Goal: Subscribe to service/newsletter

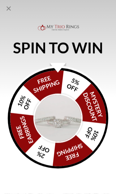
scroll to position [476, 0]
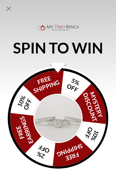
click at [84, 51] on p "SPIN TO WIN" at bounding box center [58, 47] width 90 height 7
click at [63, 70] on div "Alia popup" at bounding box center [58, 68] width 16 height 10
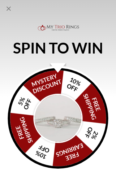
click at [65, 116] on img "Alia popup" at bounding box center [57, 118] width 49 height 49
click at [81, 141] on div "FREE SHIPPING 5% OFF Mystery Discount 10% OFF FREE SHIPPING 2% OFF FREE EARRING…" at bounding box center [58, 118] width 101 height 101
click at [53, 85] on div "FREE SHIPPING 5% OFF Mystery Discount 10% OFF FREE SHIPPING 2% OFF FREE EARRING…" at bounding box center [58, 118] width 101 height 101
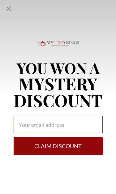
click at [65, 127] on input "Alia popup" at bounding box center [58, 124] width 89 height 17
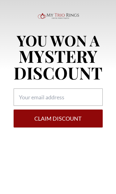
type input "[EMAIL_ADDRESS][DOMAIN_NAME]"
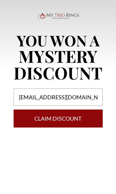
scroll to position [504, 0]
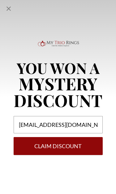
click at [65, 146] on button "Claim DISCOUNT" at bounding box center [58, 146] width 89 height 18
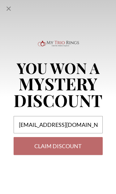
select select "US"
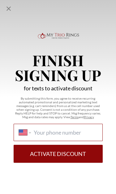
click at [70, 133] on input "International [GEOGRAPHIC_DATA] [GEOGRAPHIC_DATA] [GEOGRAPHIC_DATA] [GEOGRAPHIC…" at bounding box center [65, 132] width 63 height 7
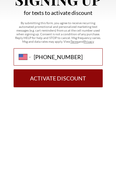
type input "[PHONE_NUMBER]"
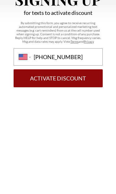
scroll to position [579, 0]
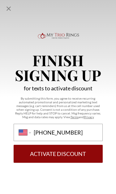
click at [69, 154] on button "Activate Discount" at bounding box center [58, 154] width 89 height 18
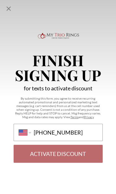
click at [62, 153] on form "International [GEOGRAPHIC_DATA] [GEOGRAPHIC_DATA] [GEOGRAPHIC_DATA] [GEOGRAPHIC…" at bounding box center [58, 143] width 89 height 39
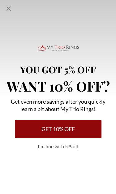
click at [7, 12] on icon "Close popup" at bounding box center [8, 8] width 7 height 7
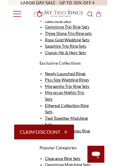
scroll to position [1586, 0]
